Goal: Information Seeking & Learning: Understand process/instructions

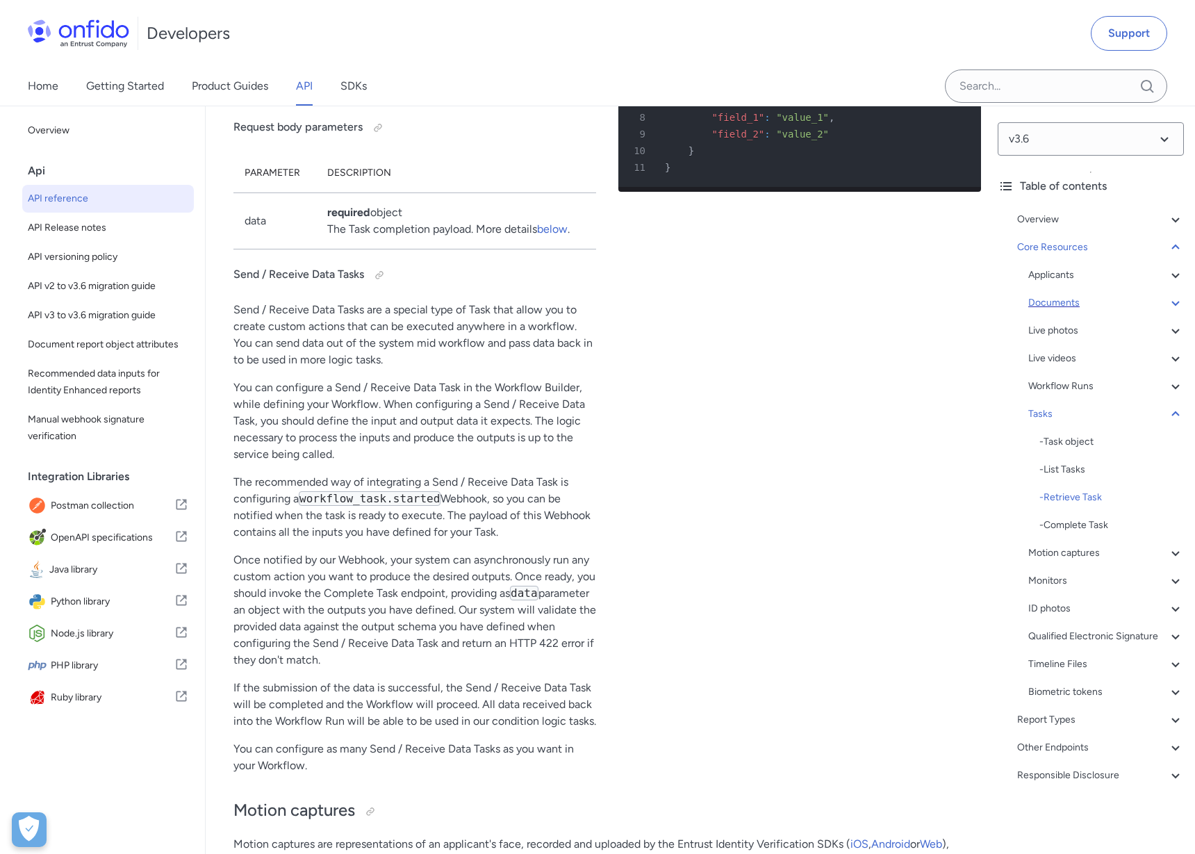
click at [1064, 301] on div "Documents" at bounding box center [1106, 302] width 156 height 17
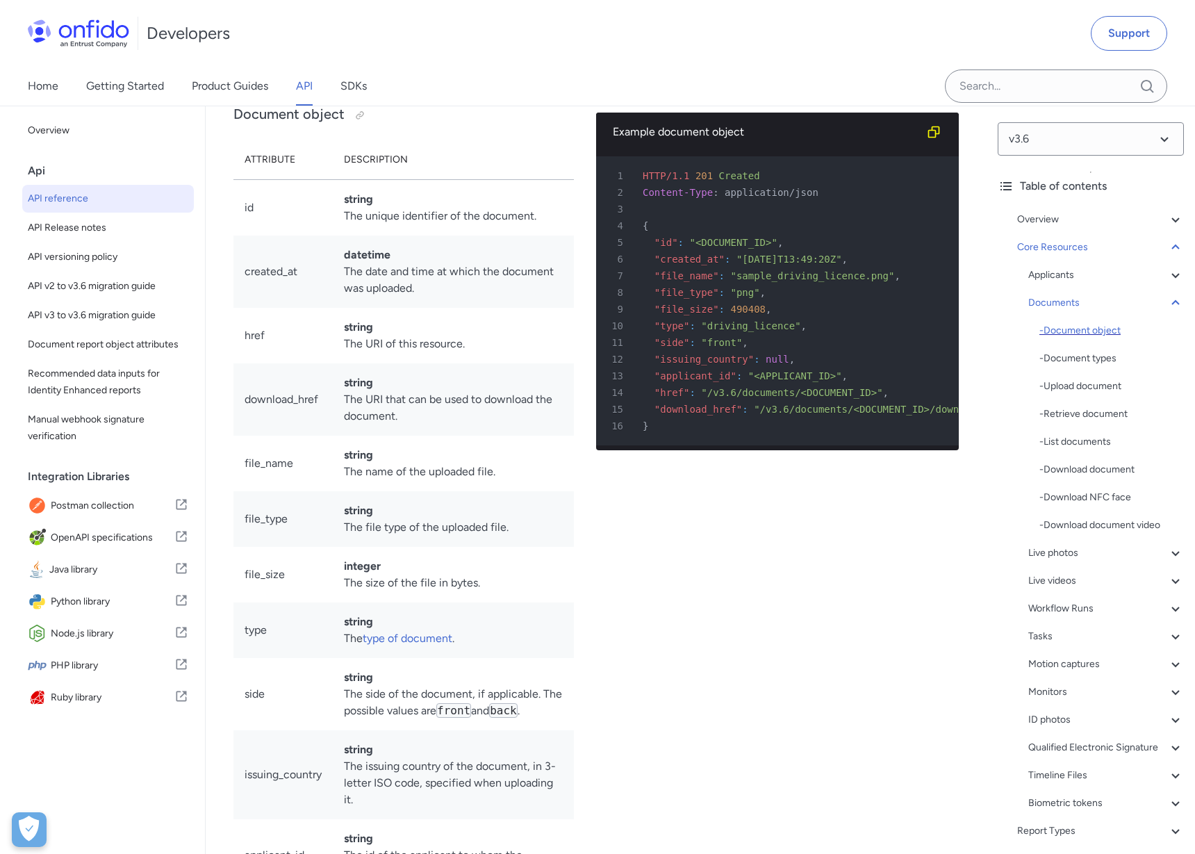
click at [1093, 328] on div "- Document object" at bounding box center [1111, 330] width 144 height 17
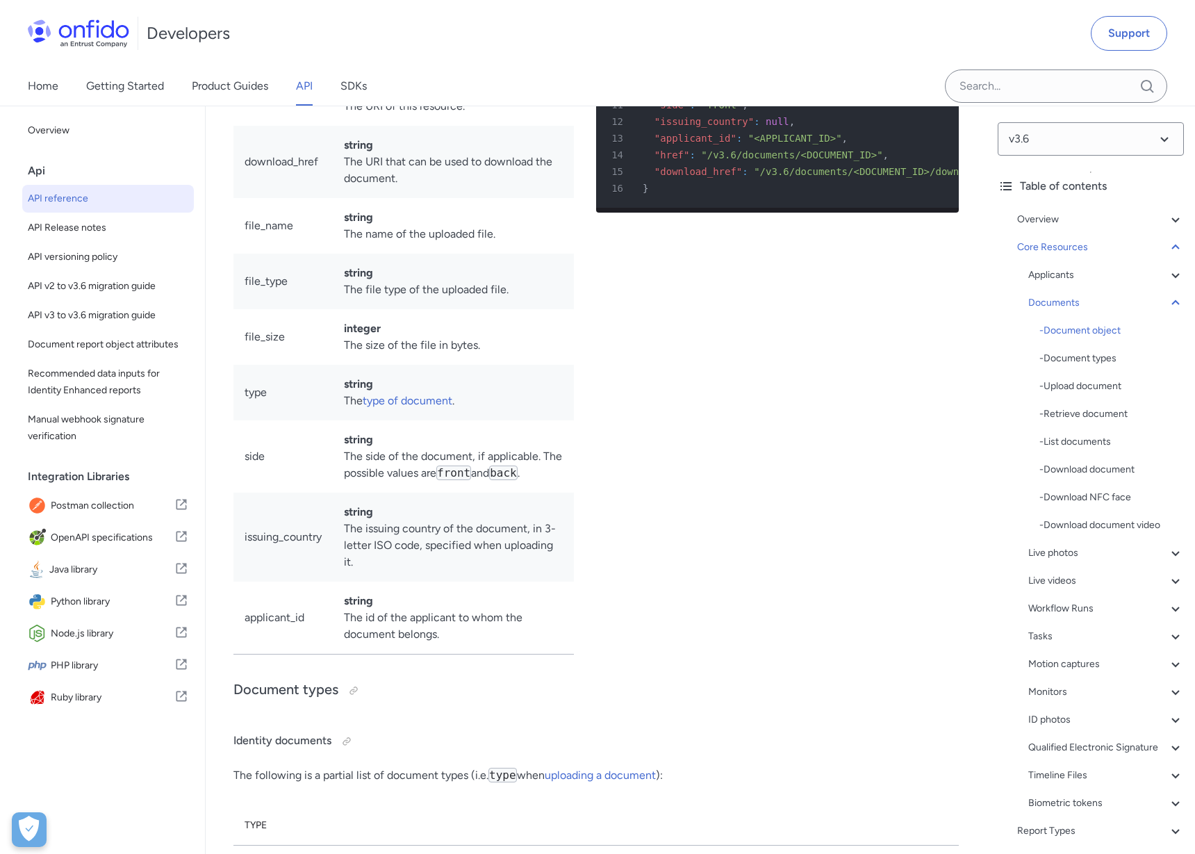
scroll to position [22645, 0]
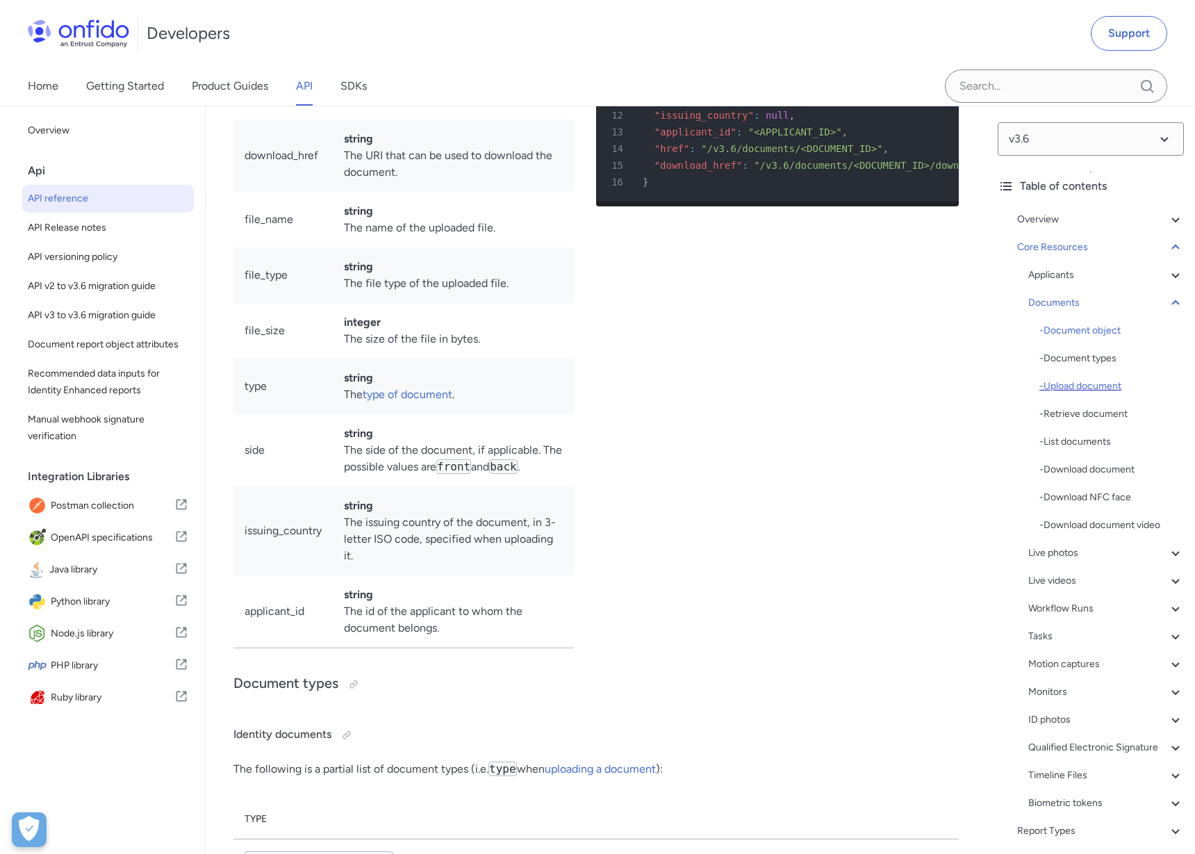
click at [1070, 388] on div "- Upload document" at bounding box center [1111, 386] width 144 height 17
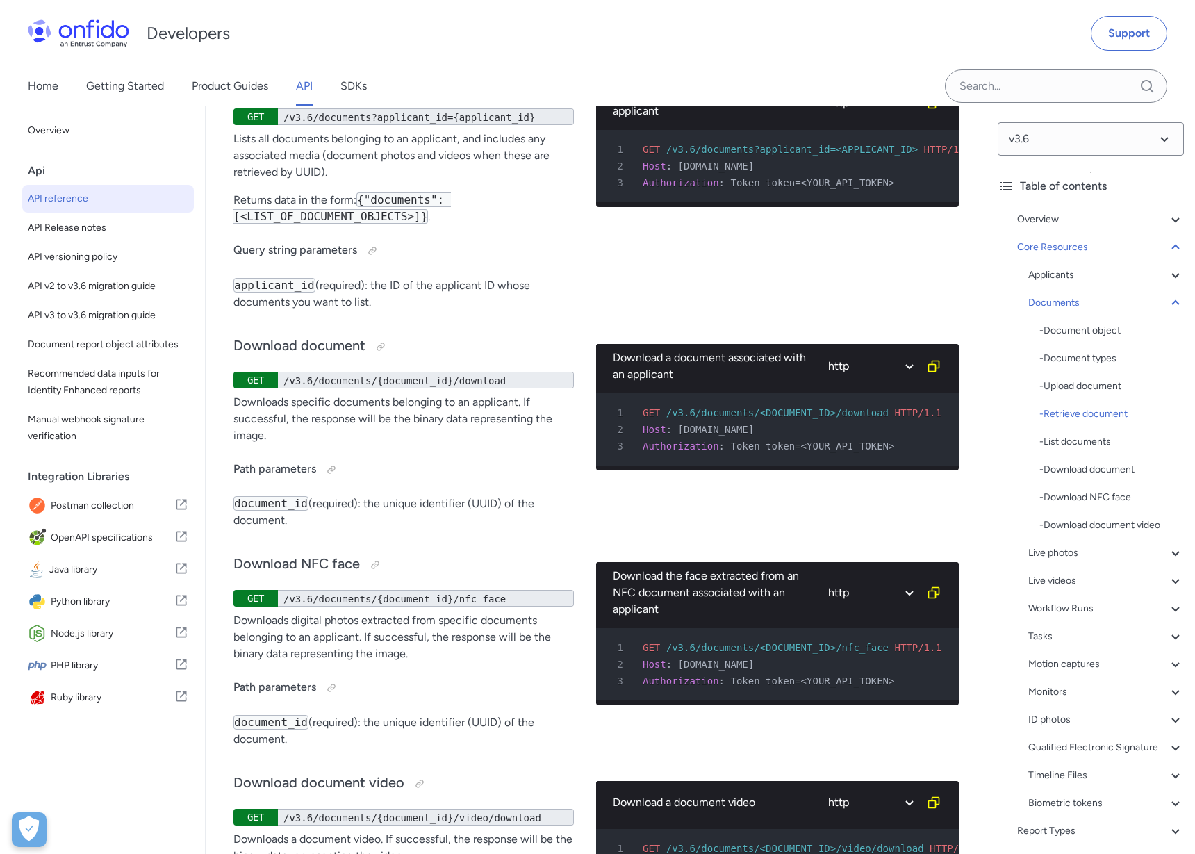
scroll to position [25955, 0]
click at [571, 261] on h4 "Query string parameters" at bounding box center [403, 250] width 340 height 22
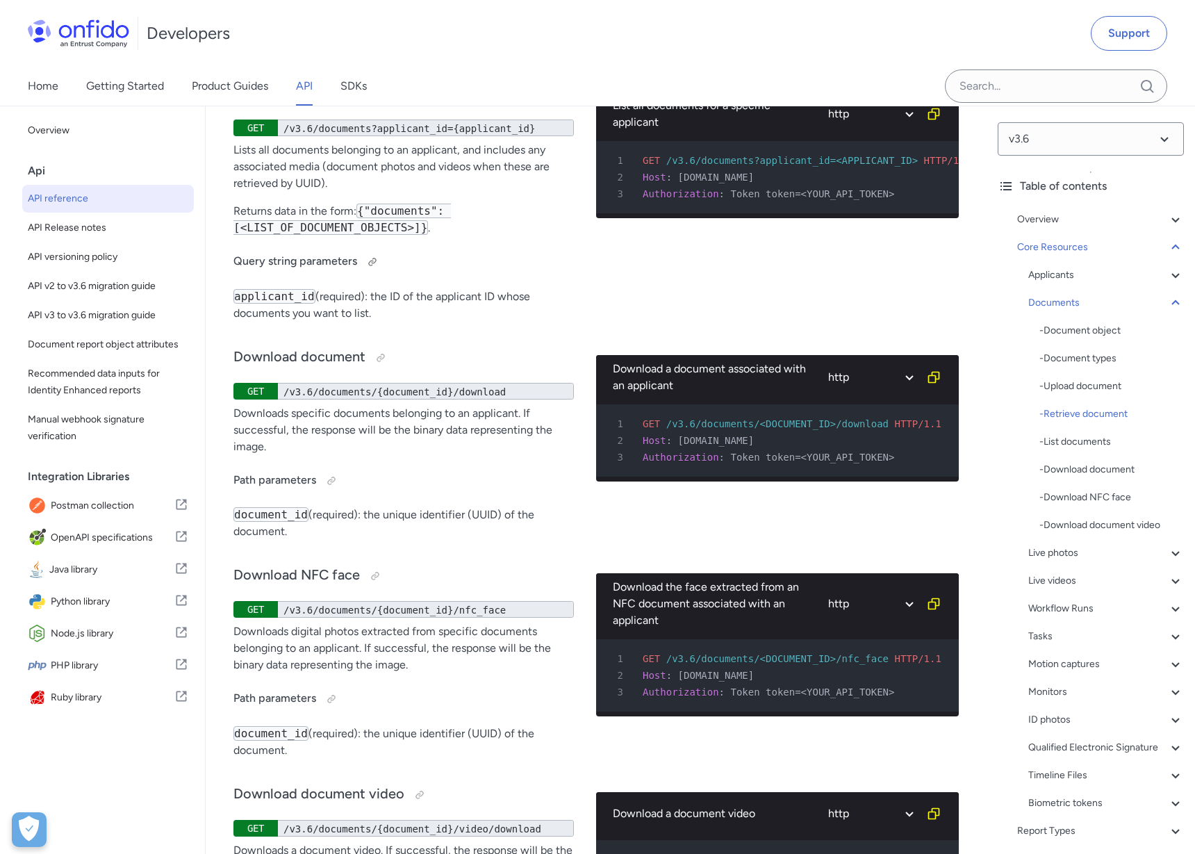
scroll to position [25936, 0]
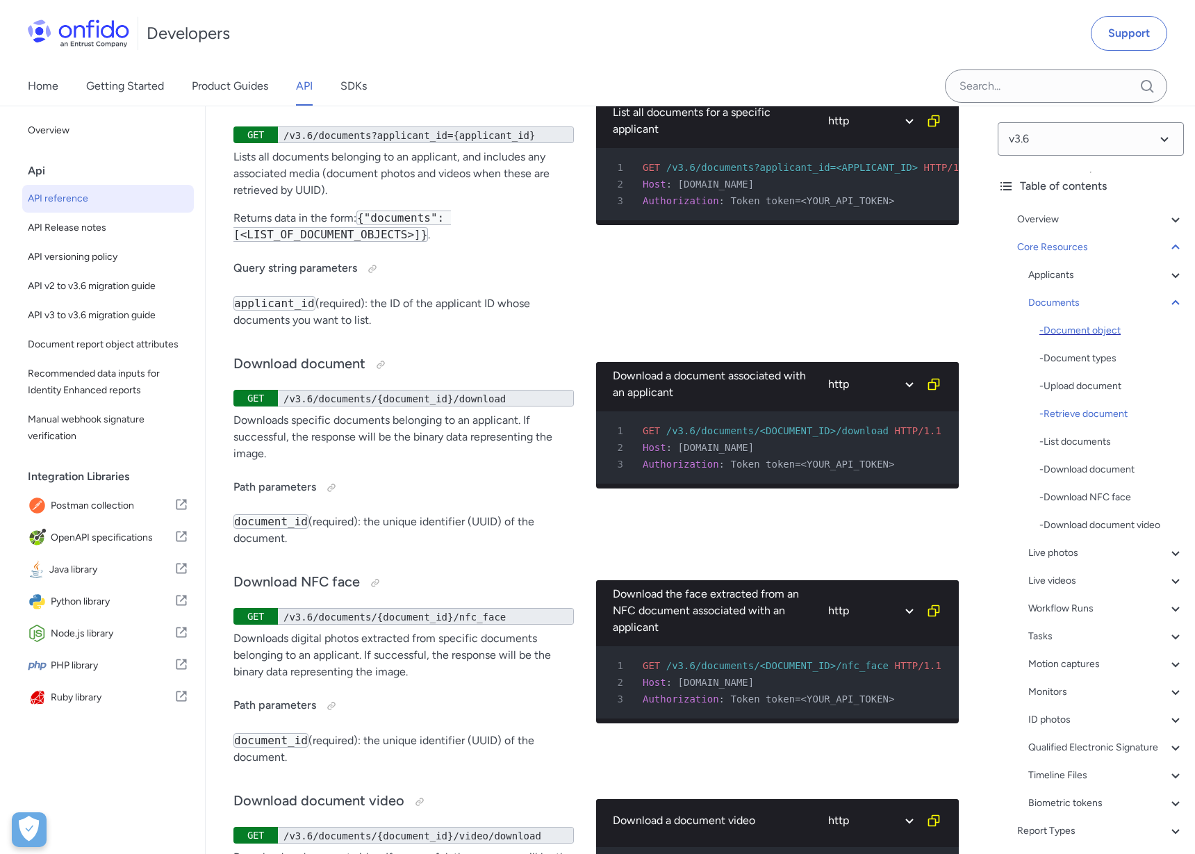
click at [1087, 328] on div "- Document object" at bounding box center [1111, 330] width 144 height 17
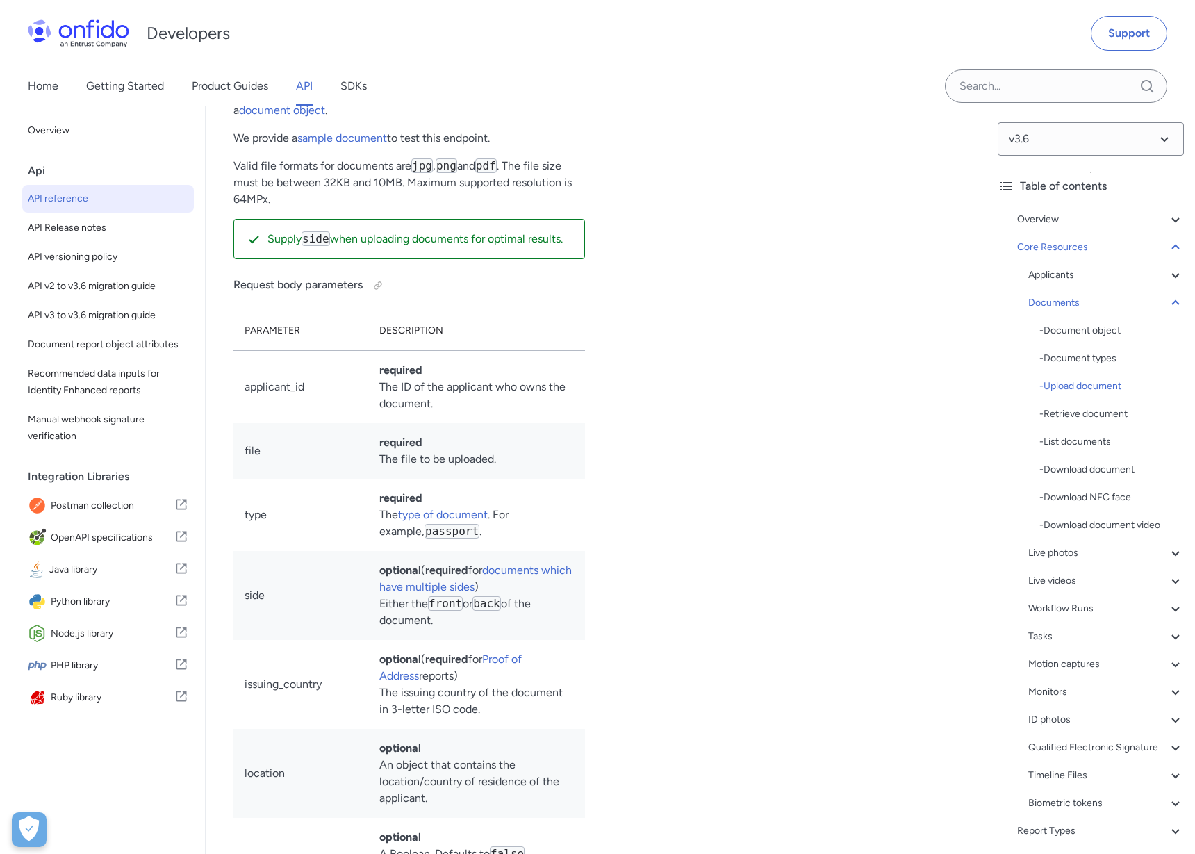
scroll to position [23868, 0]
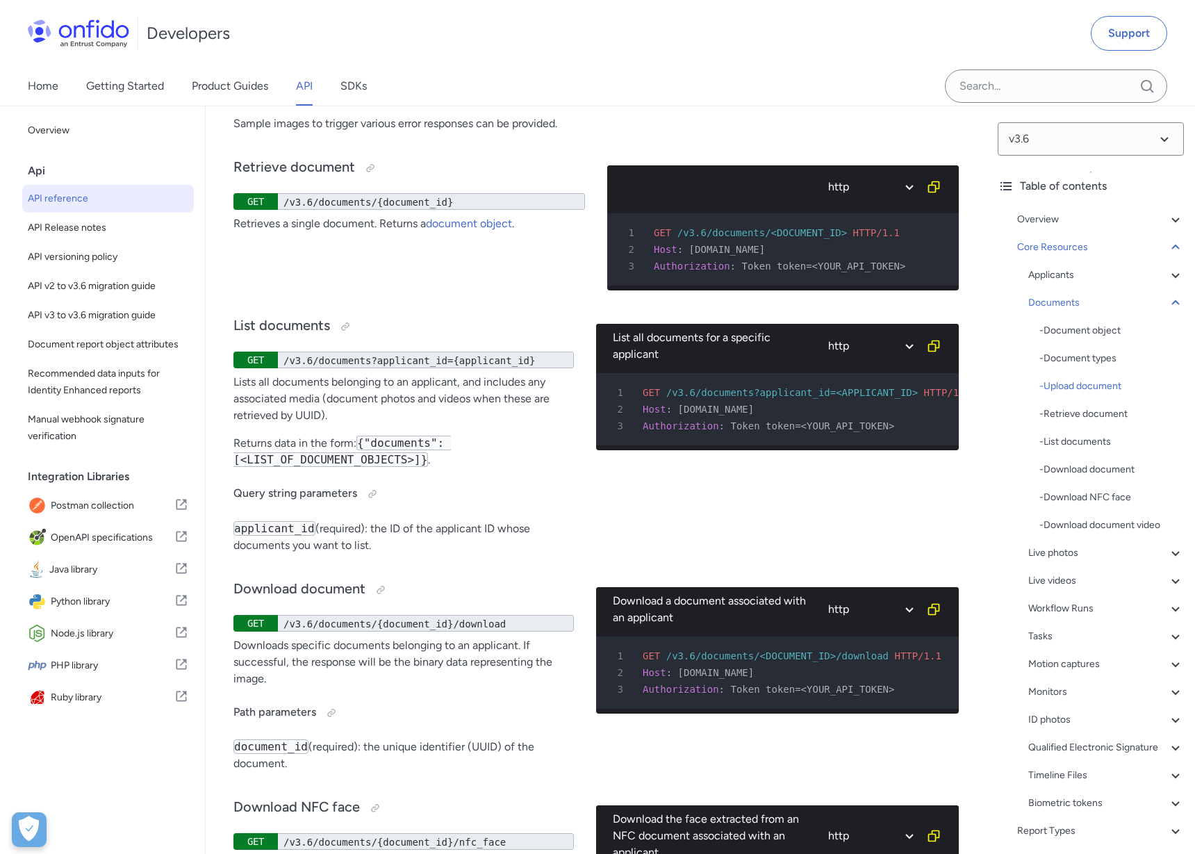
scroll to position [25718, 0]
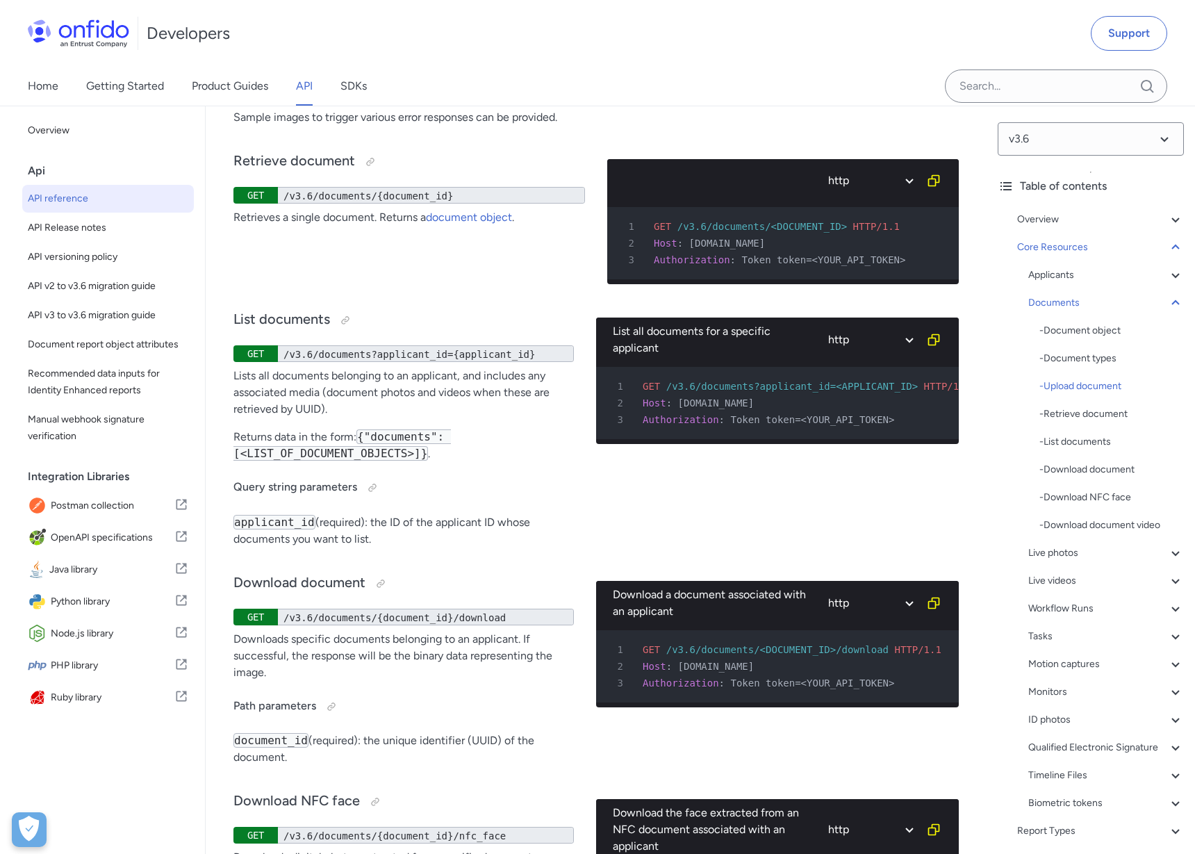
click at [586, 537] on div "List documents GET /v3.6/documents?applicant_id={applicant_id} Lists all docume…" at bounding box center [595, 426] width 725 height 263
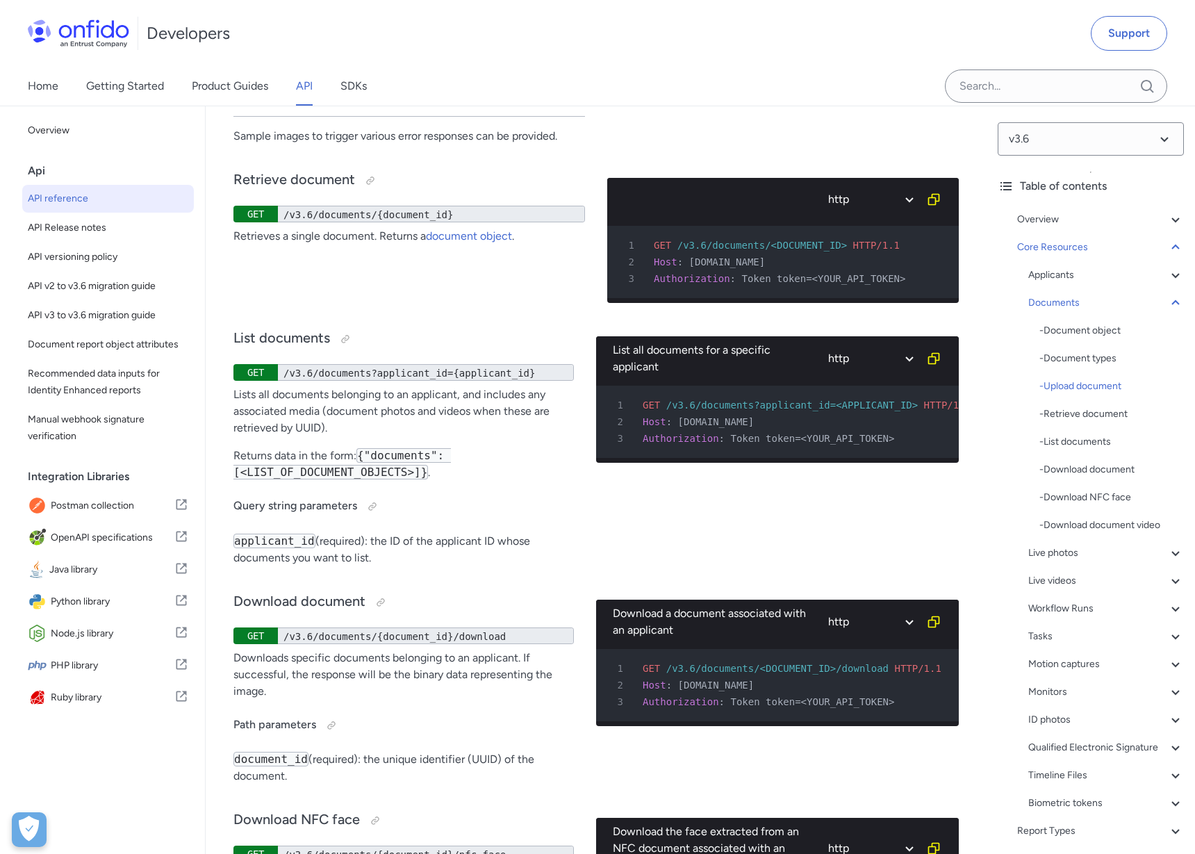
scroll to position [25727, 0]
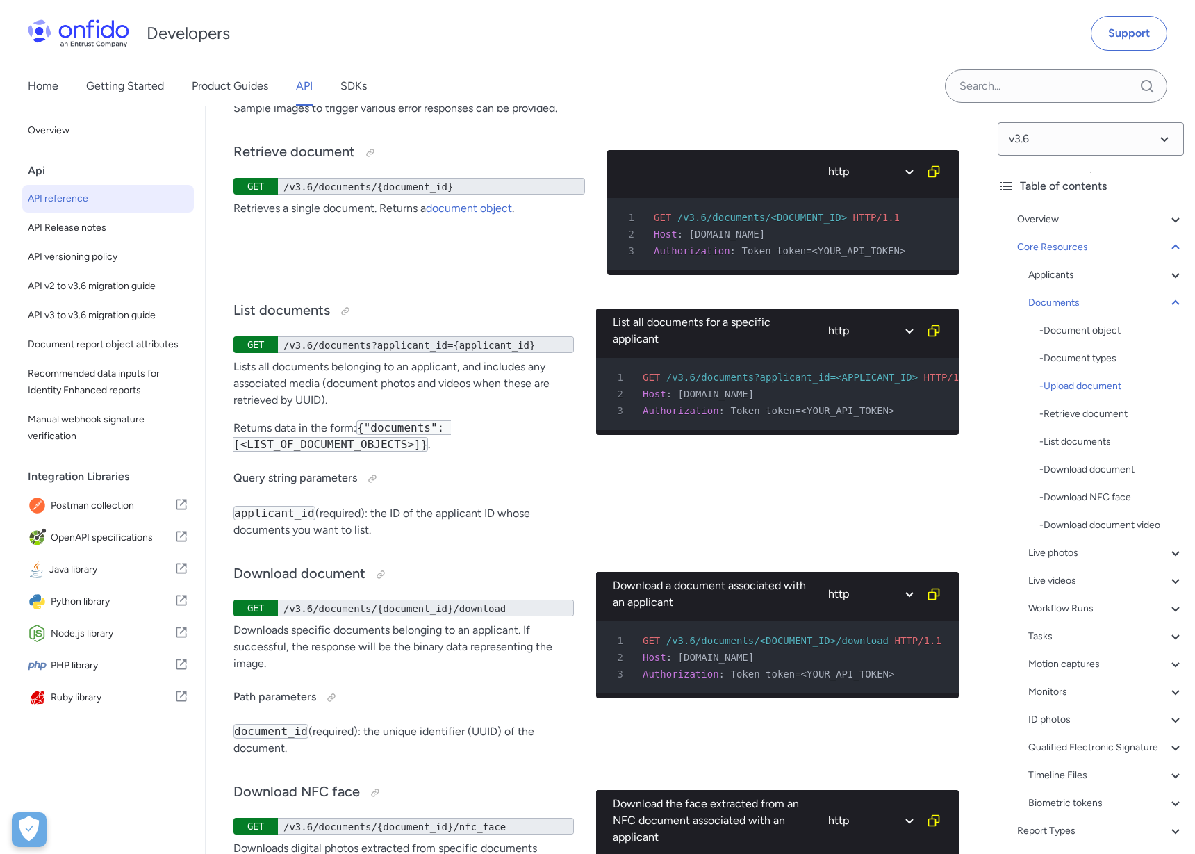
click at [558, 286] on div "Retrieve document GET /v3.6/documents/{document_id} Retrieves a single document…" at bounding box center [408, 207] width 351 height 158
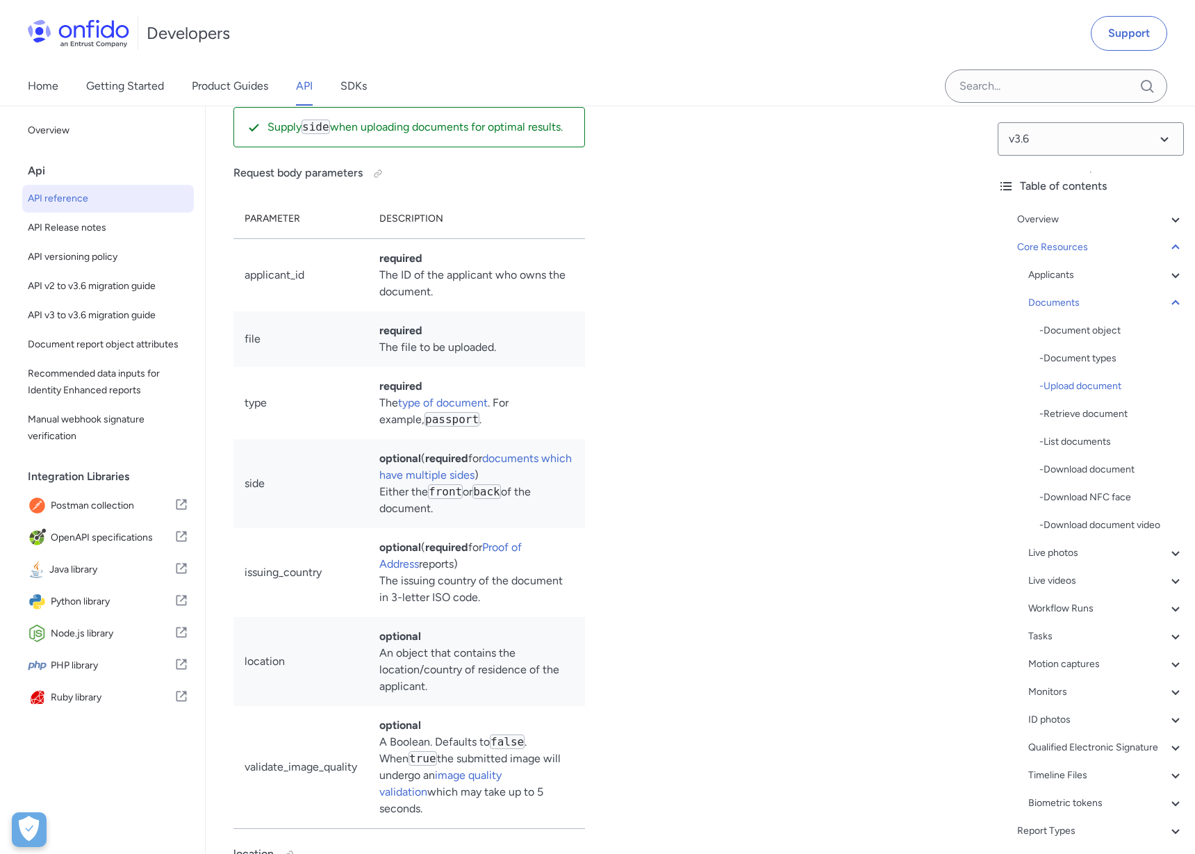
scroll to position [23976, 0]
